Goal: Task Accomplishment & Management: Manage account settings

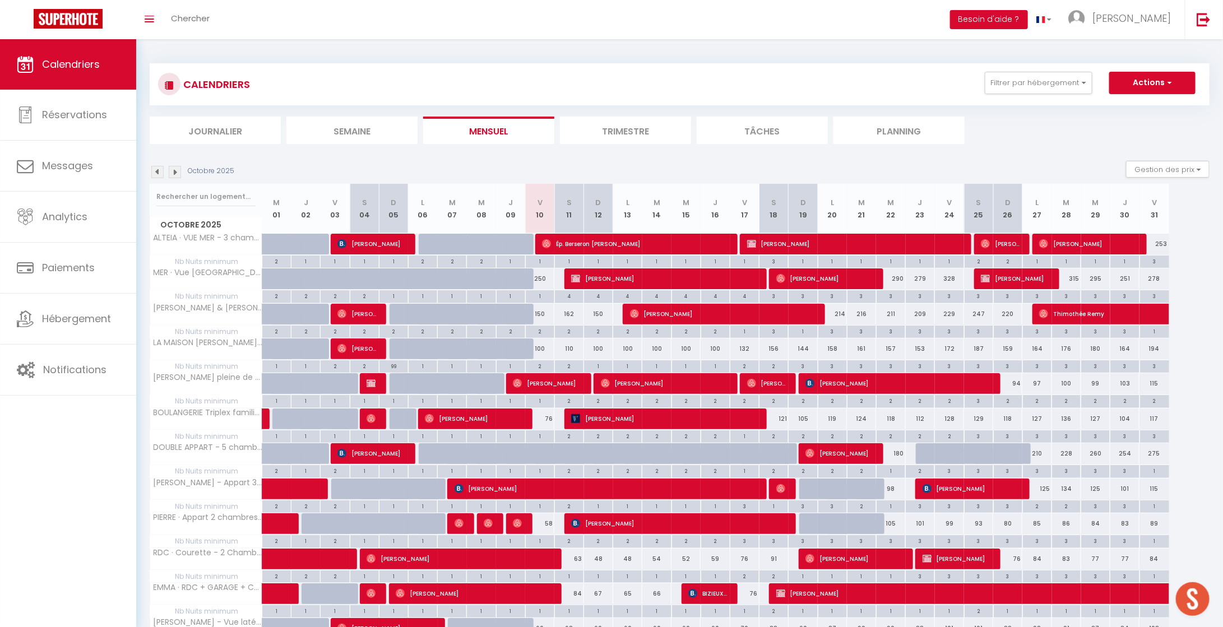
click at [545, 363] on div "2" at bounding box center [540, 365] width 29 height 11
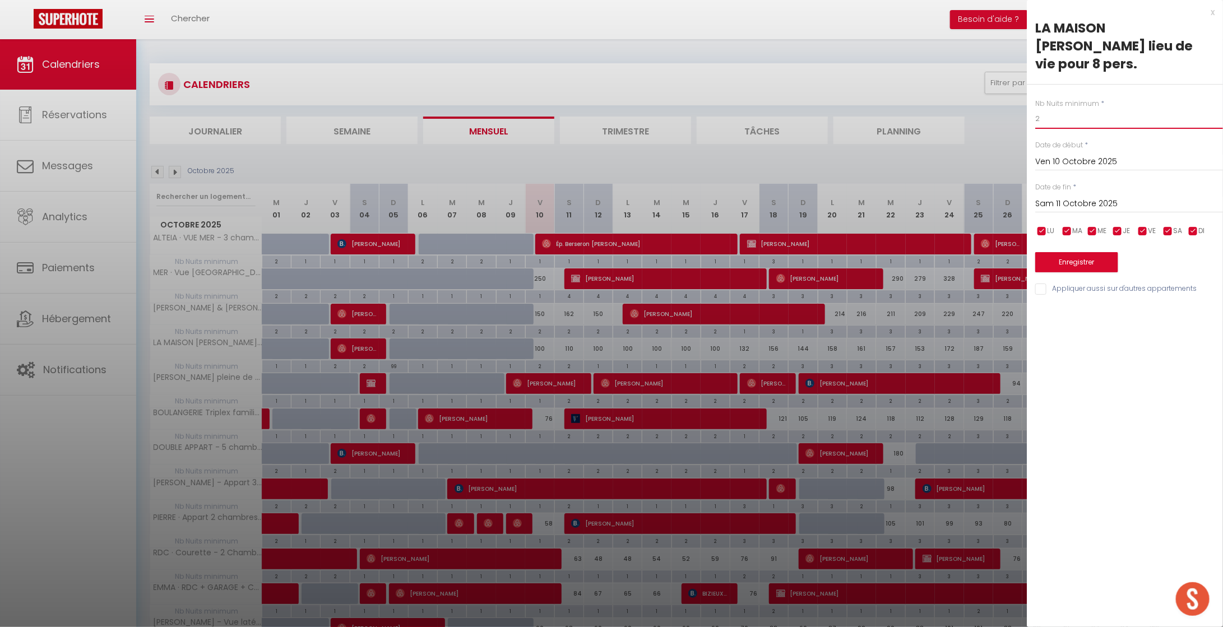
click at [1019, 118] on body "🟢 Des questions ou besoin d'assistance pour la migration AirBnB? Prenez rdv >>>…" at bounding box center [611, 523] width 1223 height 968
type input "1"
click at [1069, 207] on input "Sam 11 Octobre 2025" at bounding box center [1130, 204] width 188 height 15
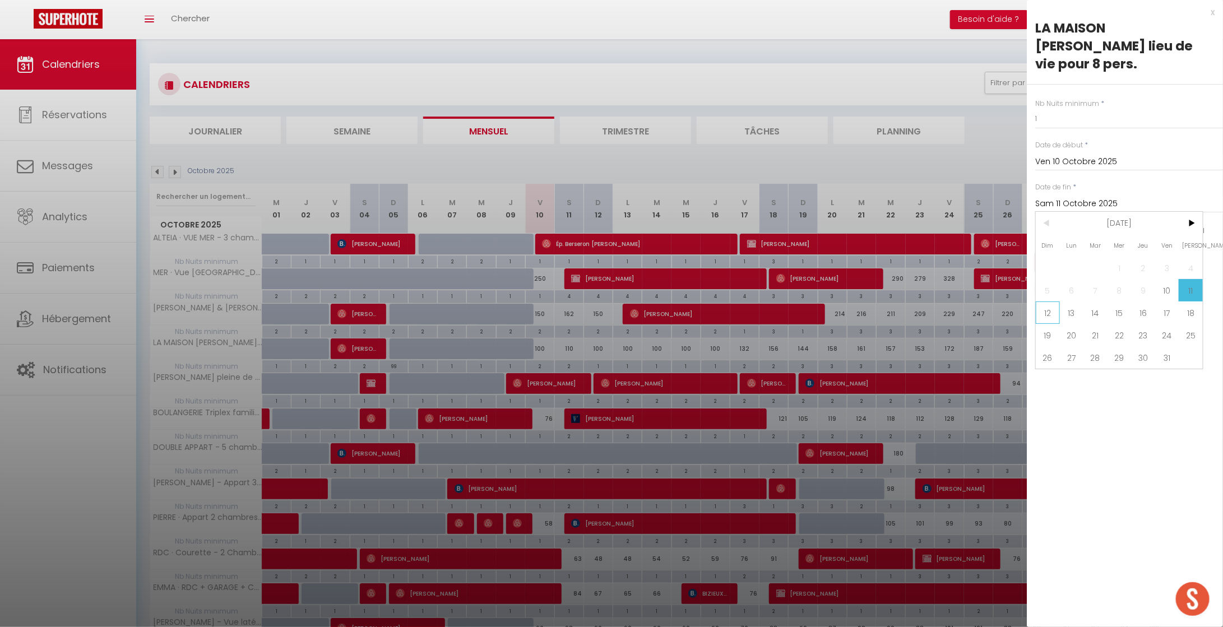
click at [1049, 312] on span "12" at bounding box center [1048, 313] width 24 height 22
type input "Dim 12 Octobre 2025"
click at [1066, 265] on button "Enregistrer" at bounding box center [1077, 262] width 83 height 20
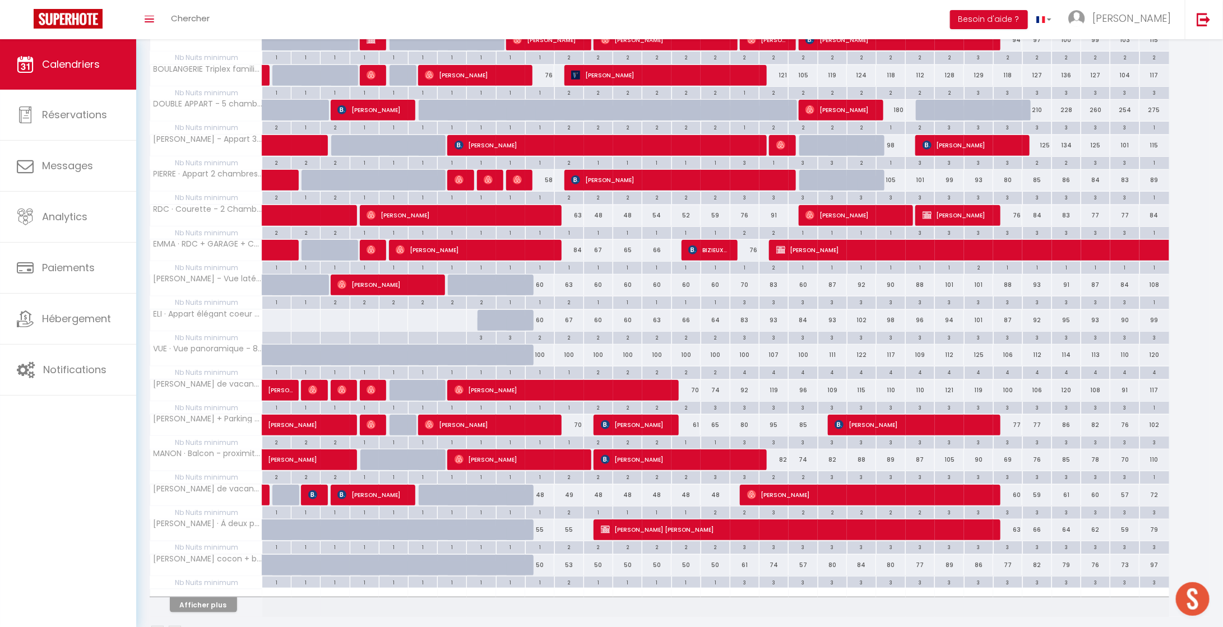
scroll to position [350, 0]
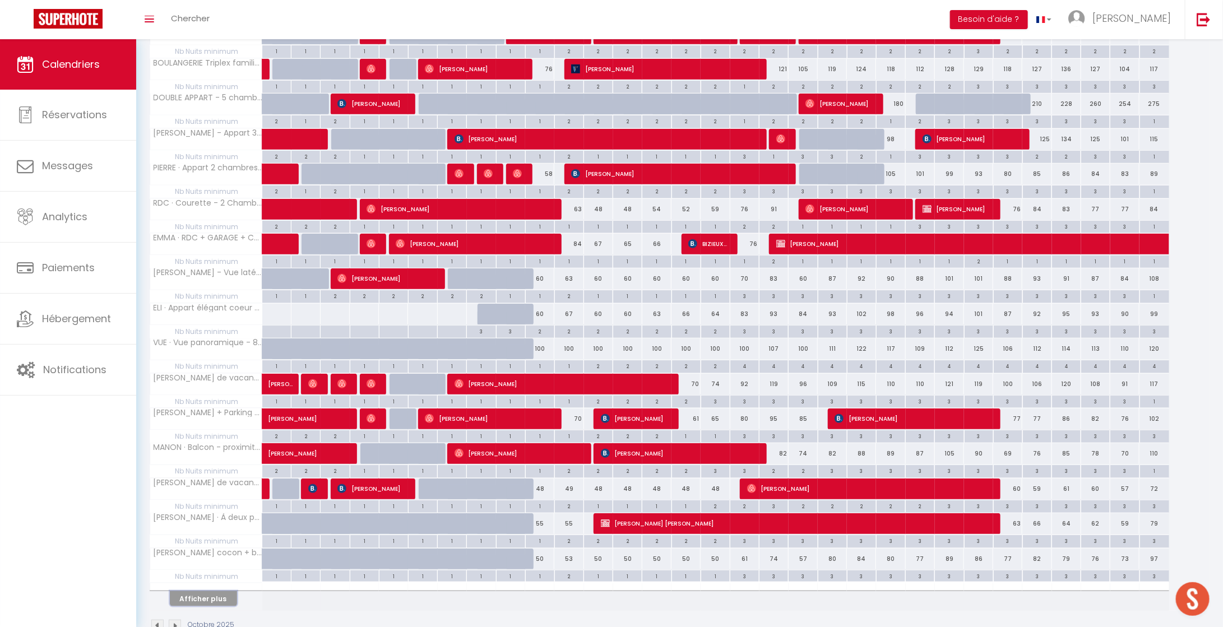
click at [183, 591] on button "Afficher plus" at bounding box center [203, 598] width 67 height 15
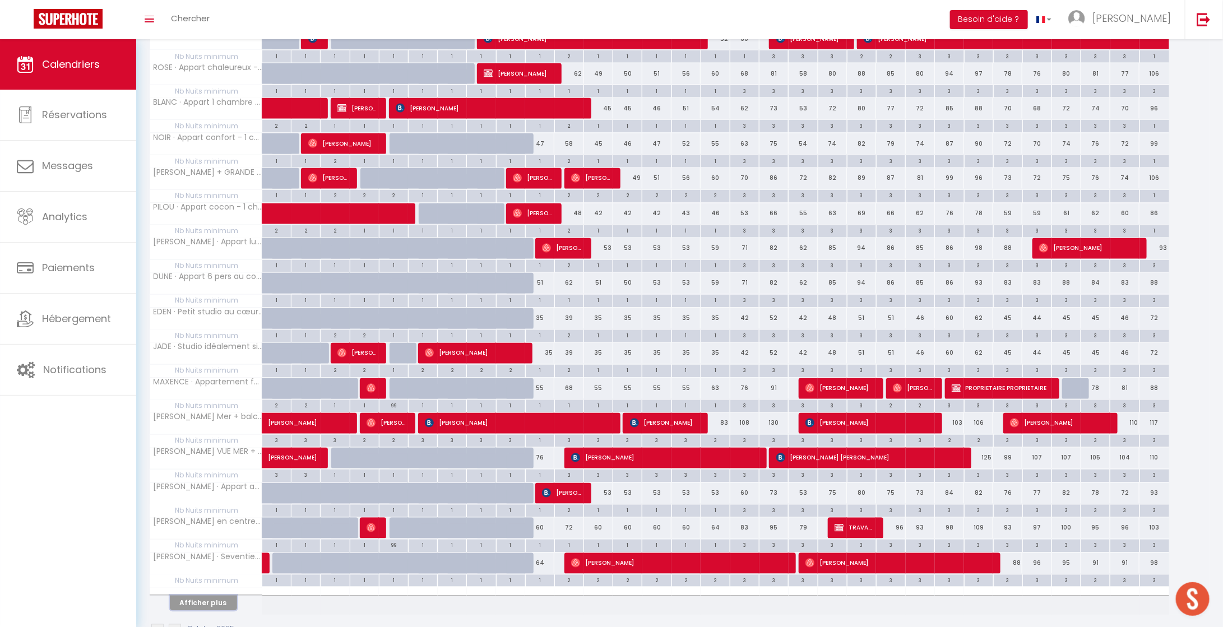
scroll to position [1046, 0]
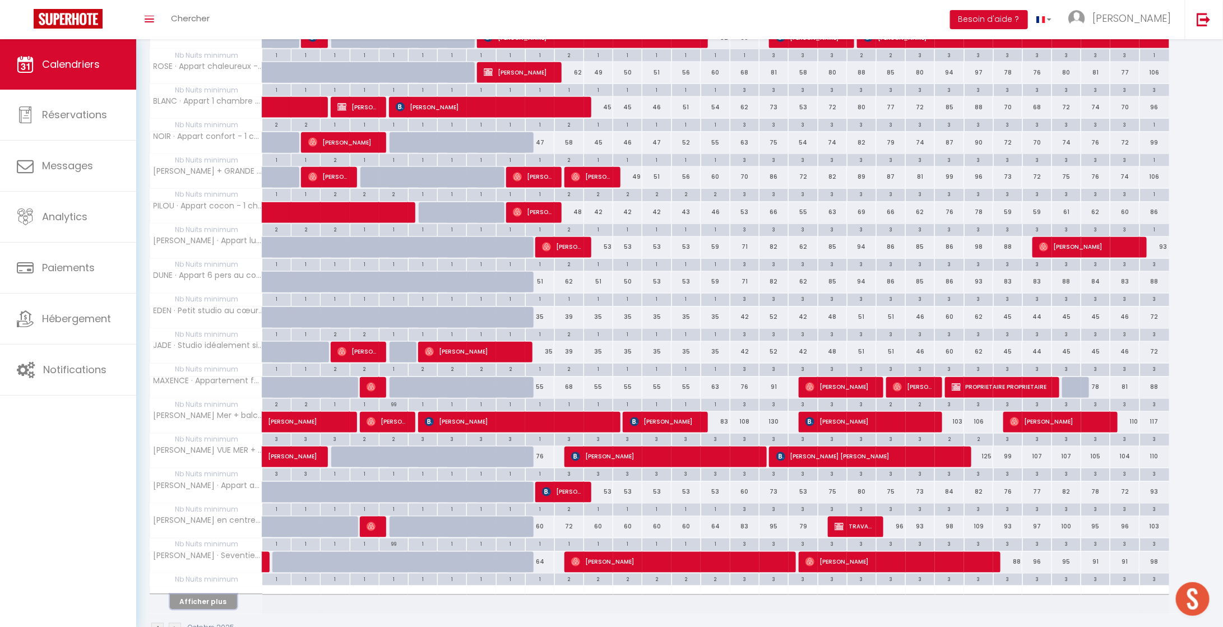
click at [225, 595] on button "Afficher plus" at bounding box center [203, 602] width 67 height 15
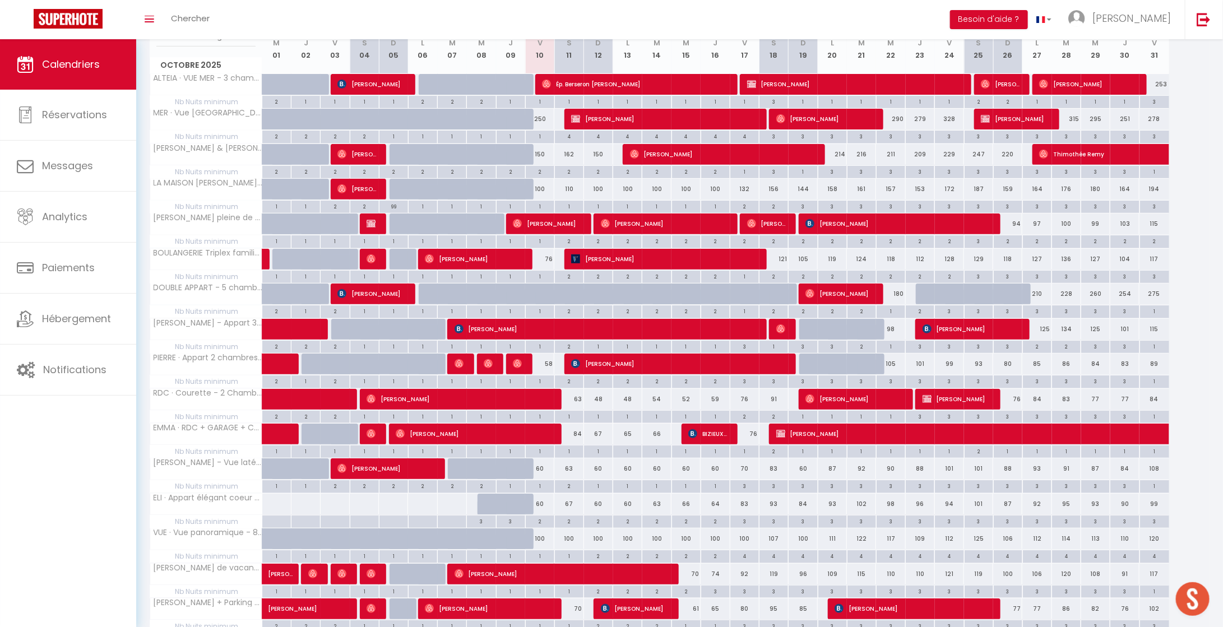
scroll to position [0, 0]
